Goal: Check status: Check status

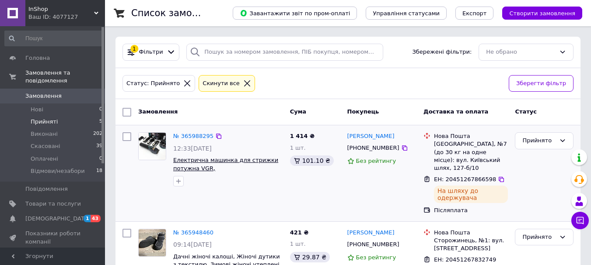
scroll to position [300, 0]
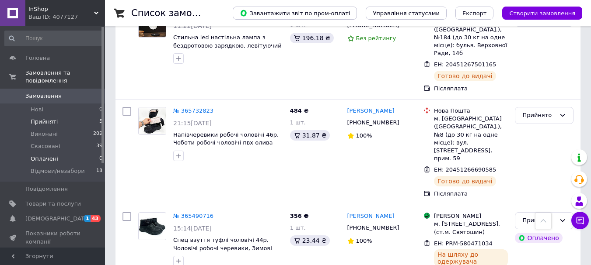
click at [49, 155] on span "Оплачені" at bounding box center [45, 159] width 28 height 8
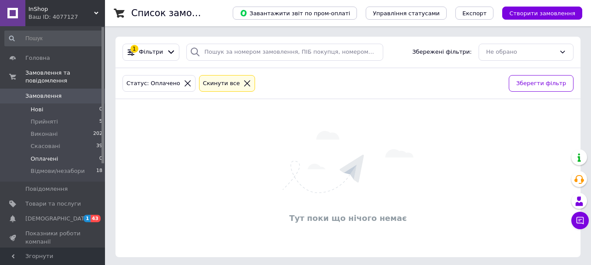
click at [40, 106] on span "Нові" at bounding box center [37, 110] width 13 height 8
click at [45, 118] on span "Прийняті" at bounding box center [44, 122] width 27 height 8
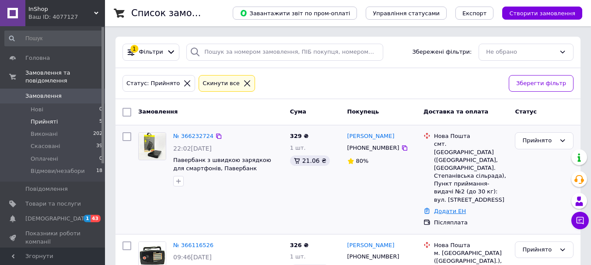
click at [456, 208] on link "Додати ЕН" at bounding box center [450, 211] width 32 height 7
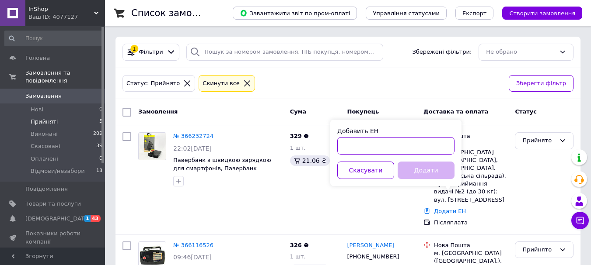
paste input "20451269053492"
type input "20451269053492"
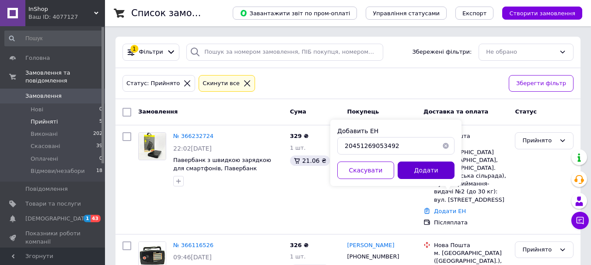
click at [428, 175] on button "Додати" at bounding box center [425, 170] width 57 height 17
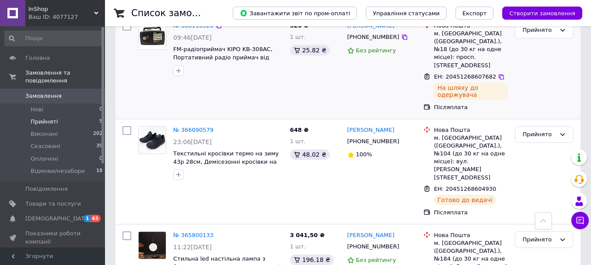
scroll to position [262, 0]
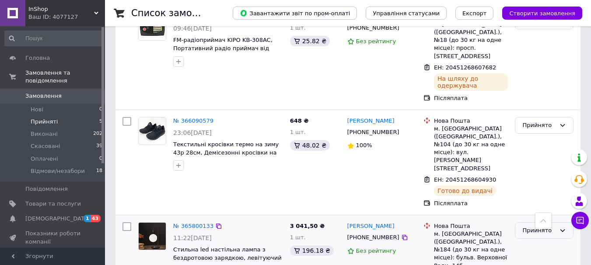
click at [530, 226] on div "Прийнято" at bounding box center [538, 230] width 33 height 9
click at [529, 241] on li "Виконано" at bounding box center [544, 249] width 58 height 16
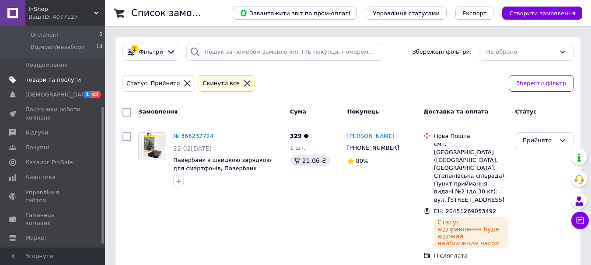
scroll to position [131, 0]
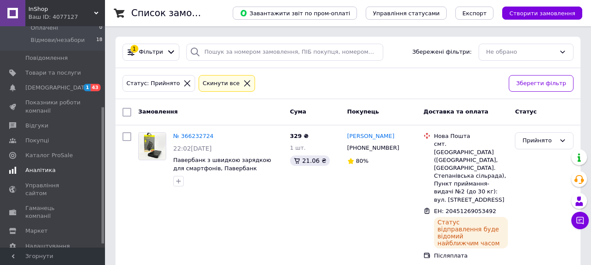
click at [41, 167] on span "Аналітика" at bounding box center [40, 171] width 30 height 8
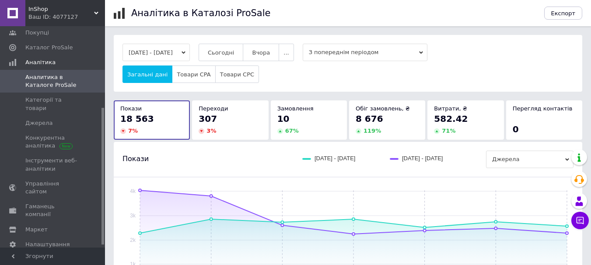
drag, startPoint x: 268, startPoint y: 50, endPoint x: 233, endPoint y: 63, distance: 37.9
click at [268, 51] on span "Вчора" at bounding box center [261, 52] width 18 height 7
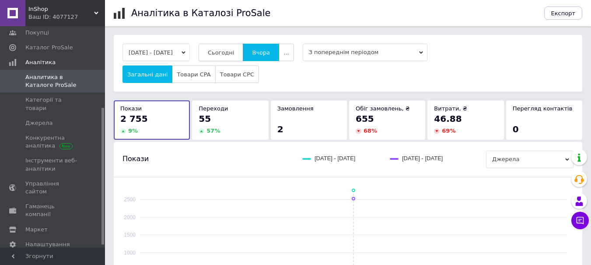
click at [231, 55] on span "Сьогодні" at bounding box center [221, 52] width 27 height 7
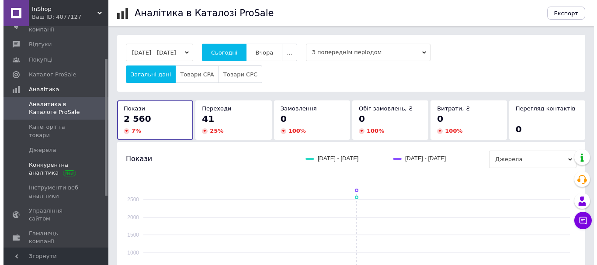
scroll to position [44, 0]
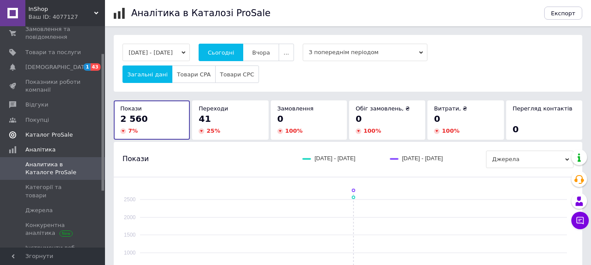
click at [36, 136] on span "Каталог ProSale" at bounding box center [48, 135] width 47 height 8
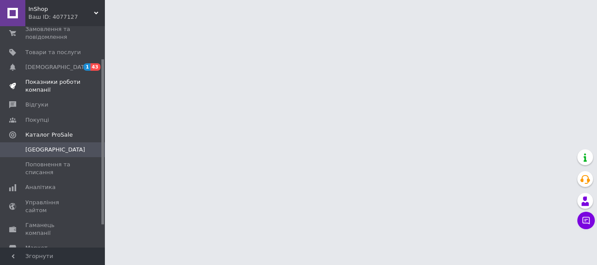
click at [43, 86] on span "Показники роботи компанії" at bounding box center [53, 86] width 56 height 16
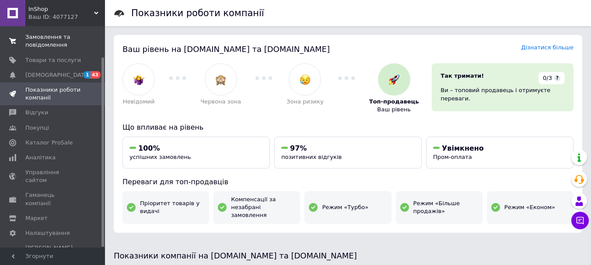
click at [44, 41] on span "Замовлення та повідомлення" at bounding box center [53, 41] width 56 height 16
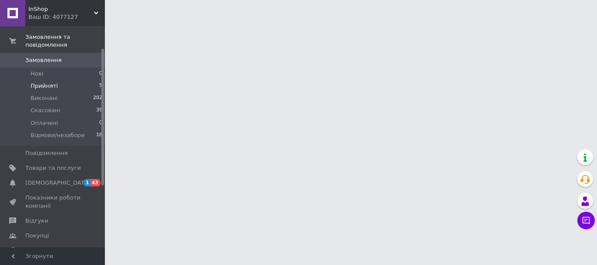
click at [49, 82] on span "Прийняті" at bounding box center [44, 86] width 27 height 8
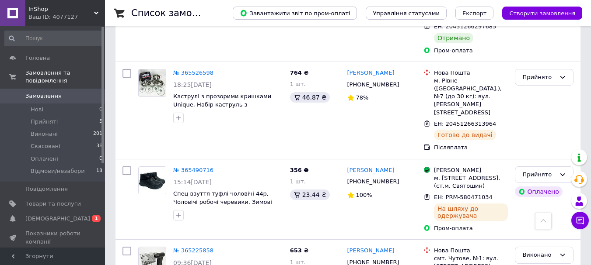
scroll to position [568, 0]
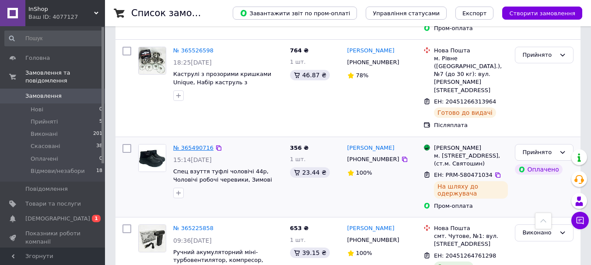
click at [201, 145] on link "№ 365490716" at bounding box center [193, 148] width 40 height 7
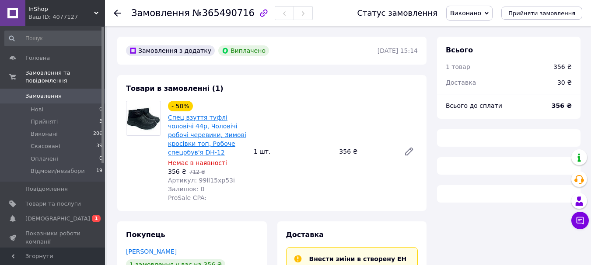
click at [174, 120] on link "Спец взуття туфлі чоловічі 44р, Чоловічі робочі черевики, Зимові кросівки топ, …" at bounding box center [207, 135] width 78 height 42
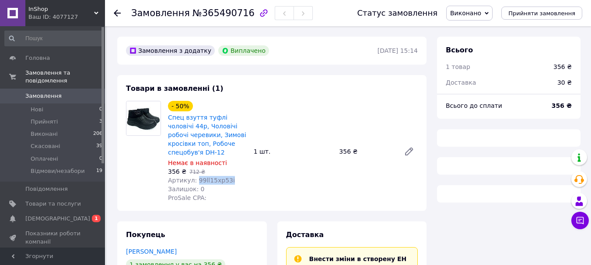
drag, startPoint x: 194, startPoint y: 181, endPoint x: 224, endPoint y: 181, distance: 29.7
click at [224, 181] on span "Артикул: 99ll15xp53i" at bounding box center [201, 180] width 67 height 7
copy span "99ll15xp53i"
click at [49, 118] on span "Прийняті" at bounding box center [44, 122] width 27 height 8
